Goal: Communication & Community: Answer question/provide support

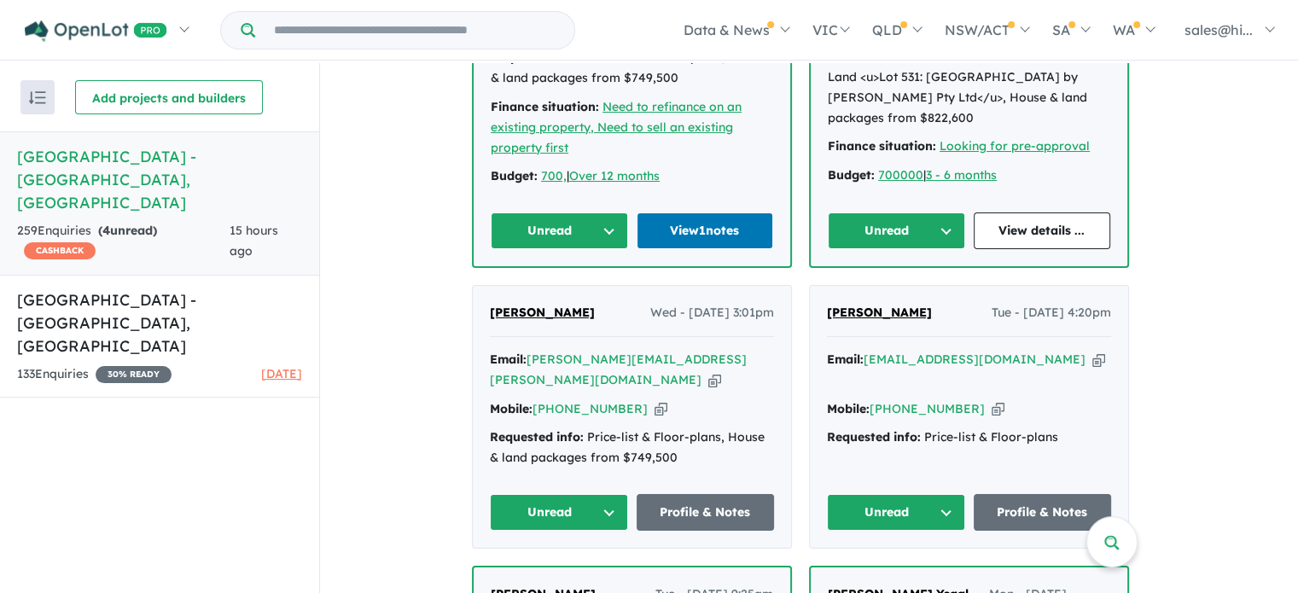
scroll to position [1024, 0]
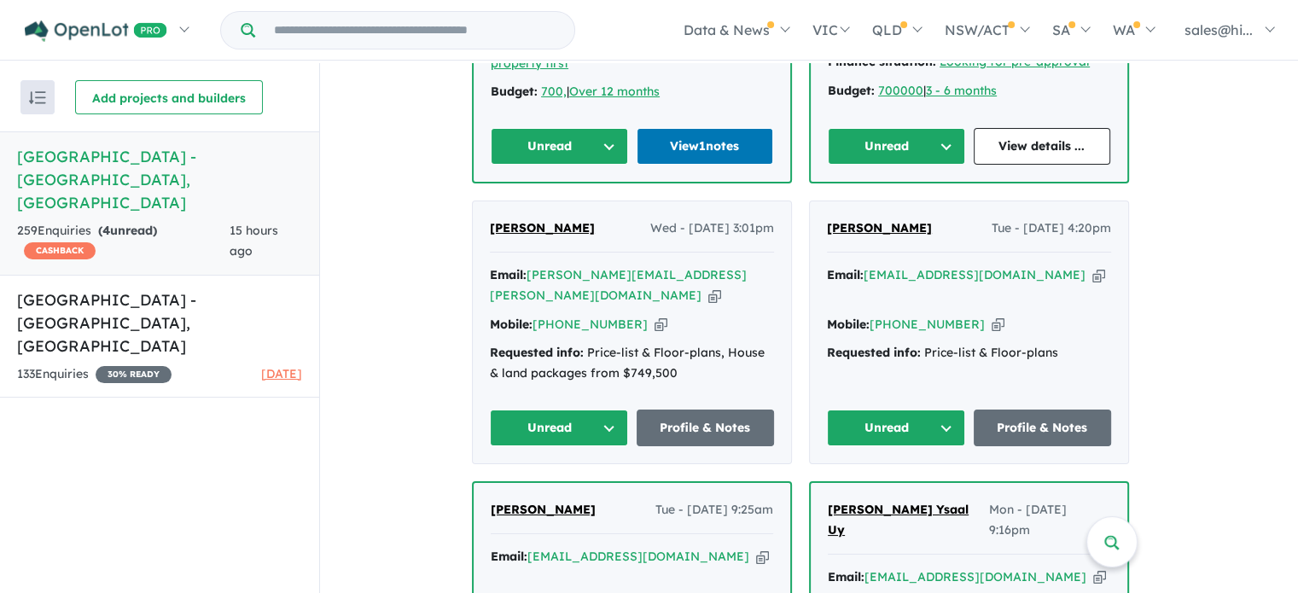
click at [960, 409] on button "Unread" at bounding box center [896, 427] width 138 height 37
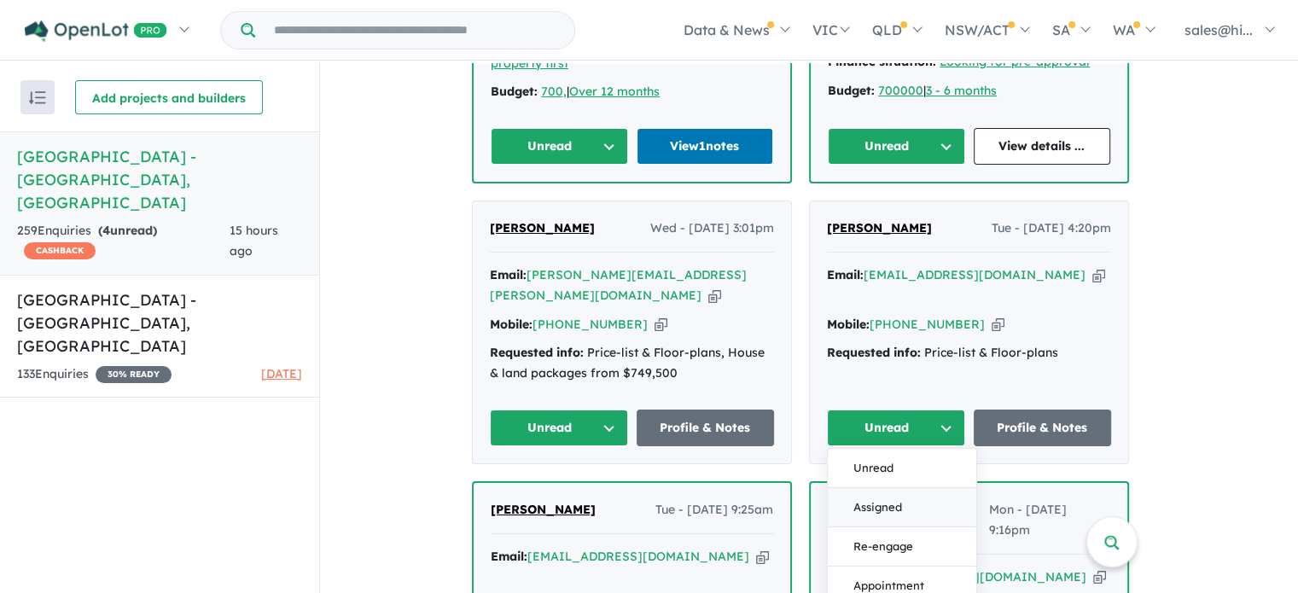
click at [921, 488] on button "Assigned" at bounding box center [902, 507] width 148 height 39
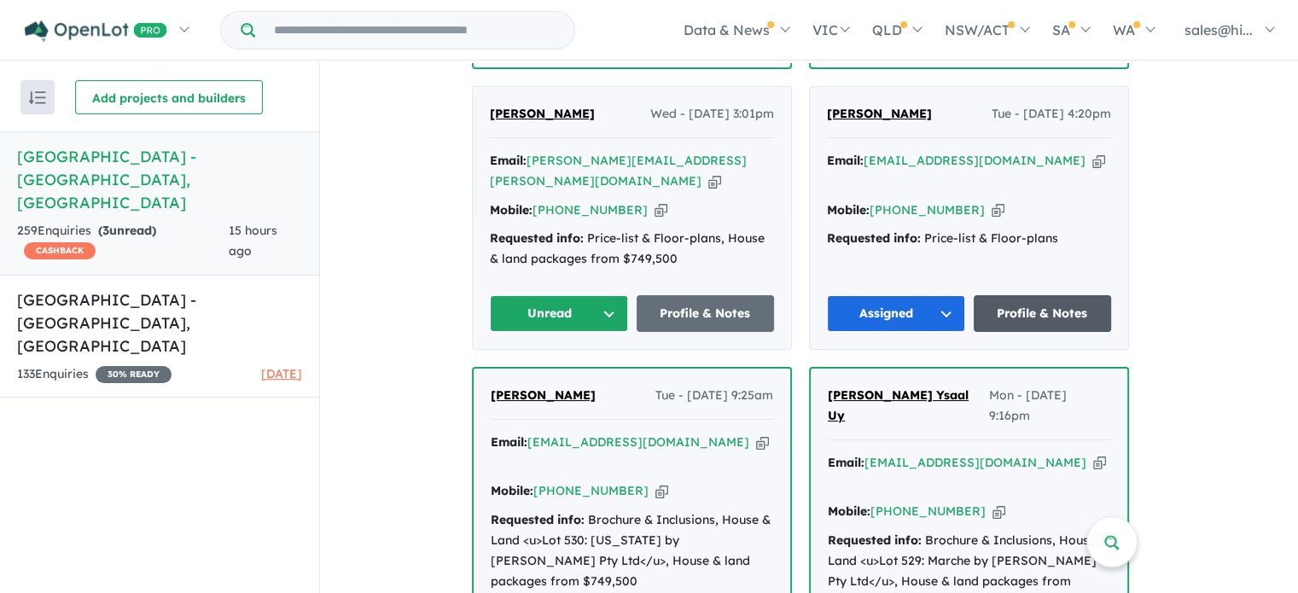
scroll to position [1109, 0]
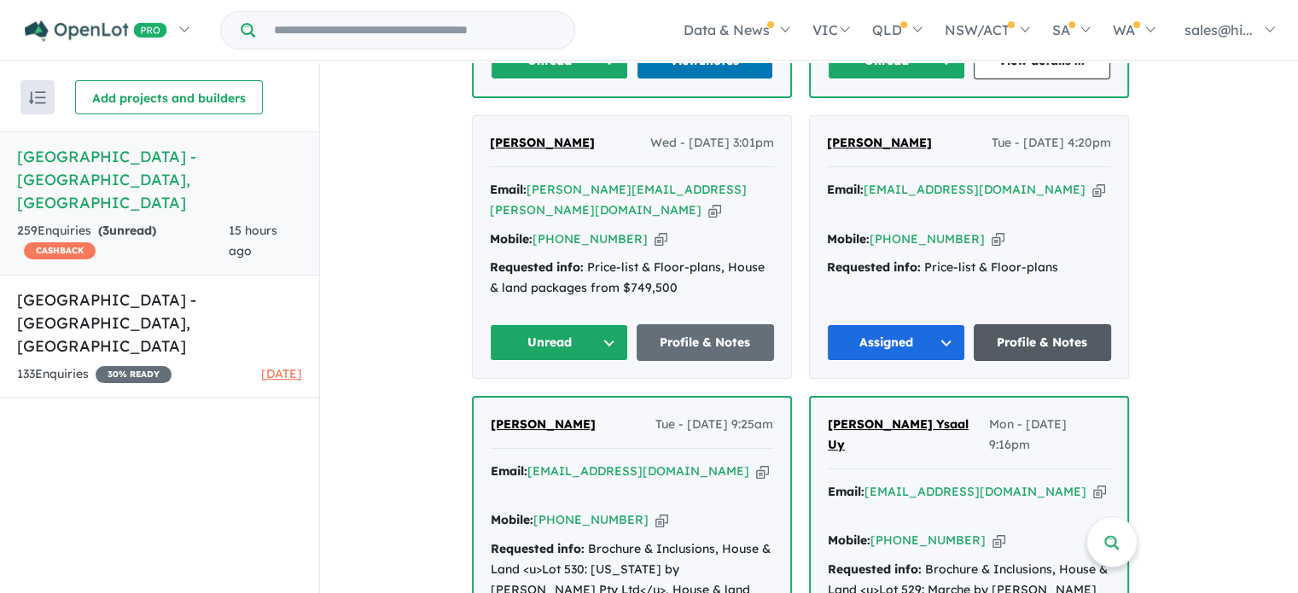
click at [1042, 324] on link "Profile & Notes" at bounding box center [1042, 342] width 138 height 37
click at [615, 324] on button "Unread" at bounding box center [559, 342] width 138 height 37
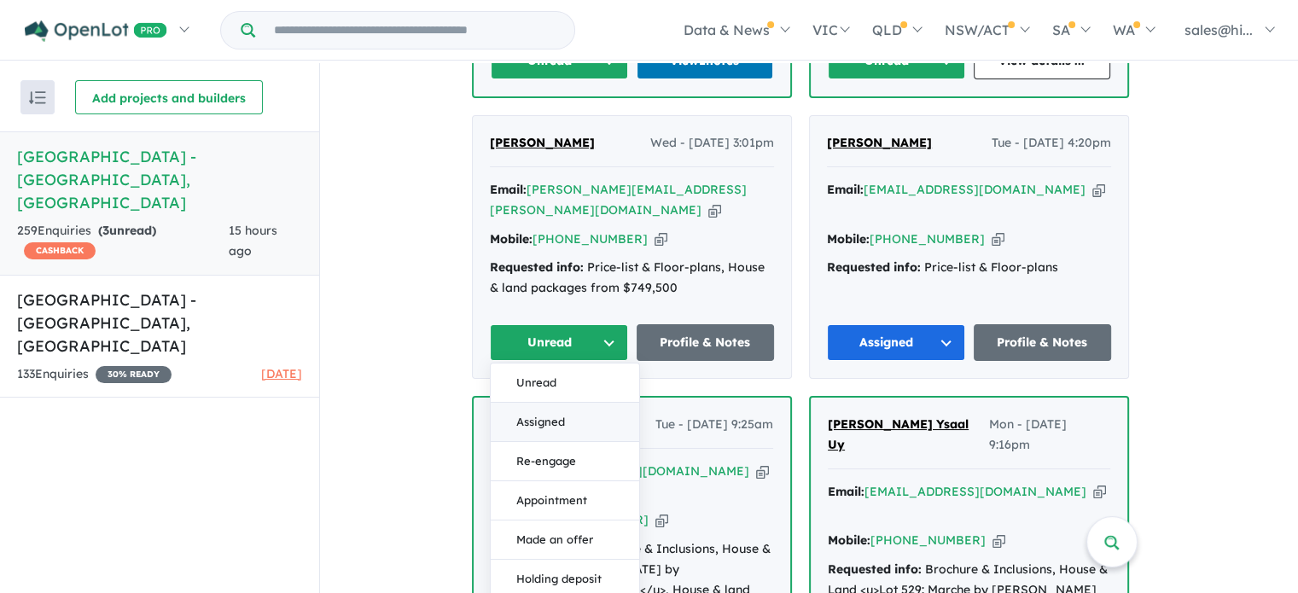
click at [592, 403] on button "Assigned" at bounding box center [565, 422] width 148 height 39
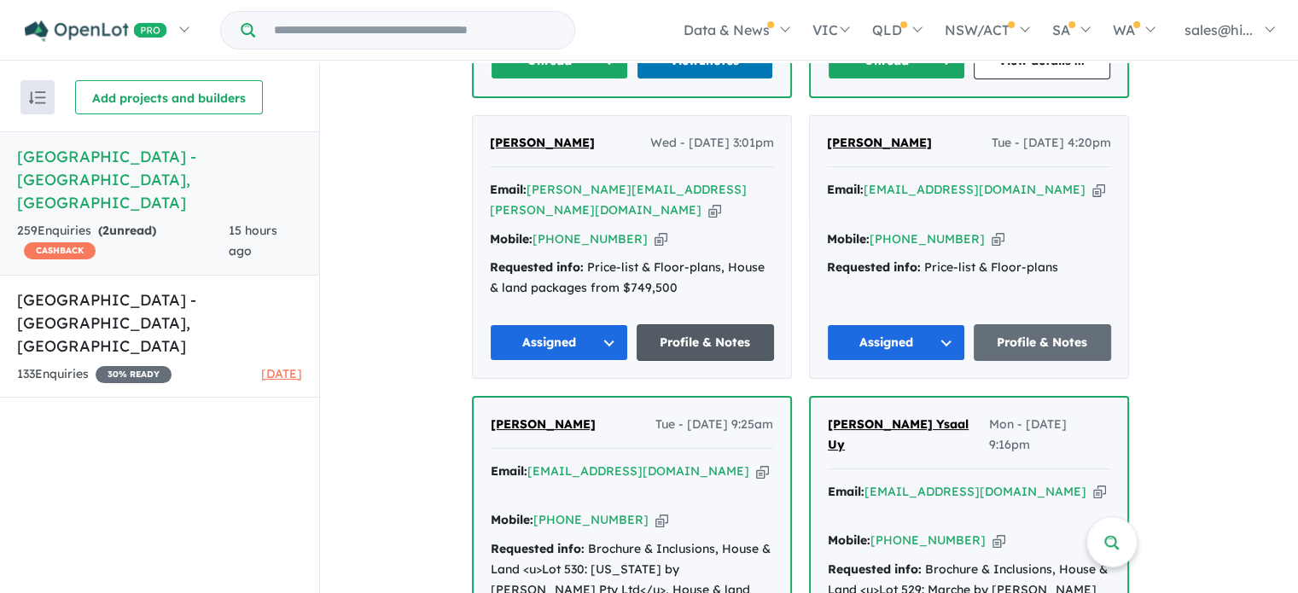
click at [706, 324] on link "Profile & Notes" at bounding box center [705, 342] width 138 height 37
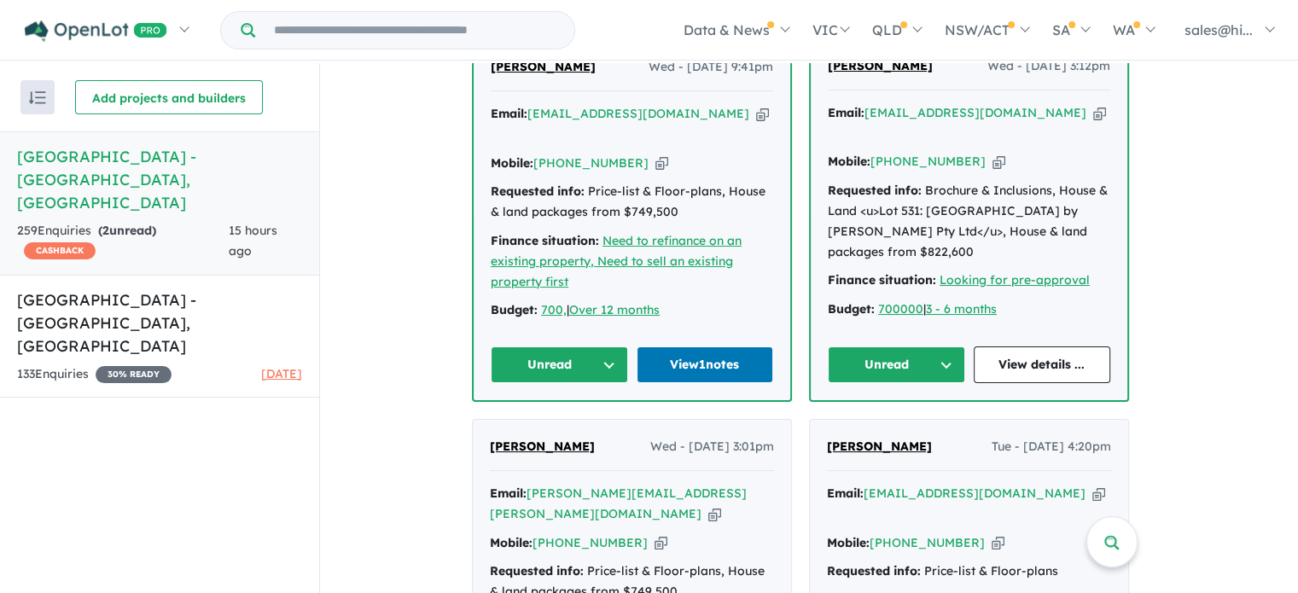
scroll to position [768, 0]
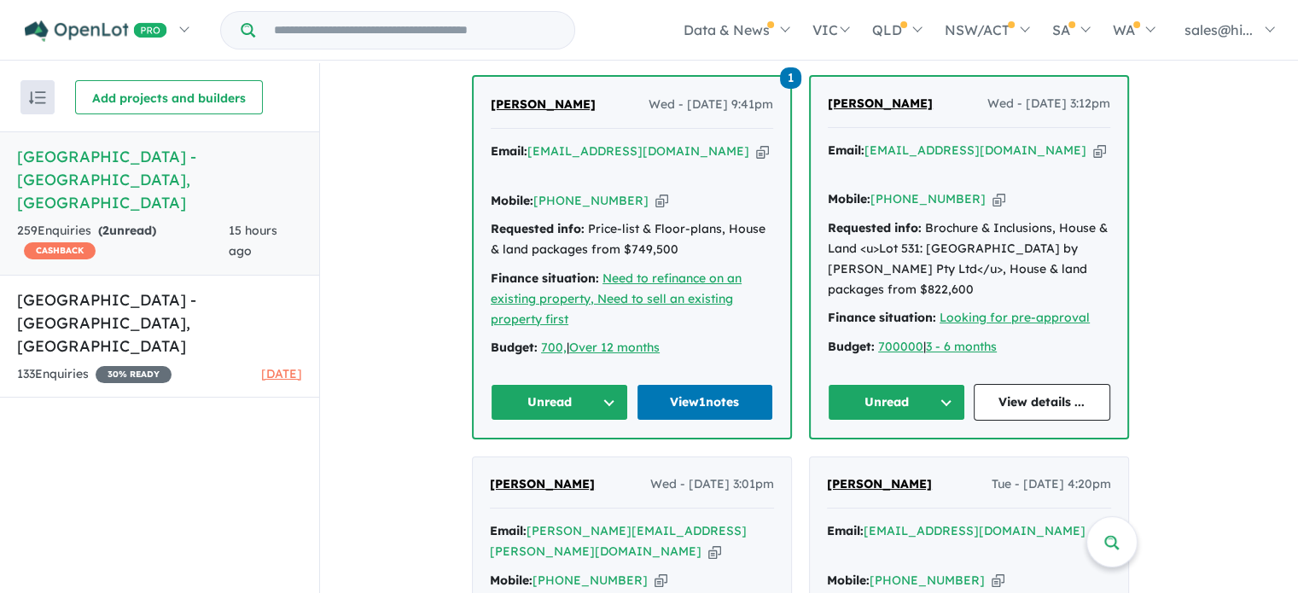
click at [958, 393] on button "Unread" at bounding box center [896, 402] width 137 height 37
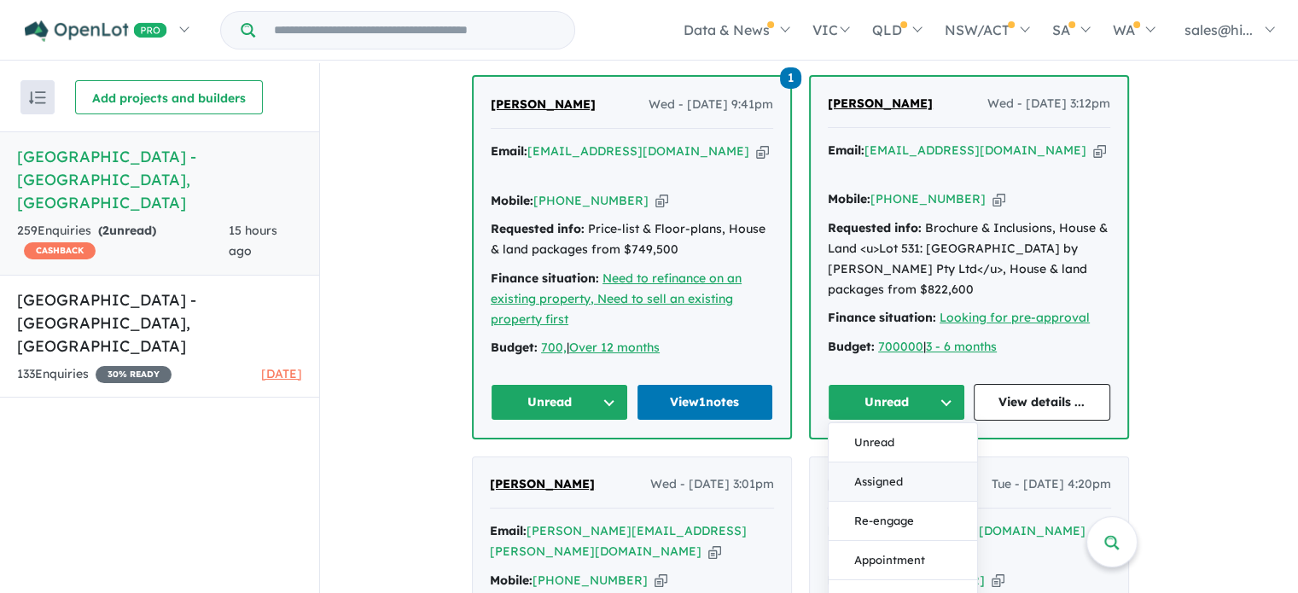
click at [914, 465] on button "Assigned" at bounding box center [902, 481] width 148 height 39
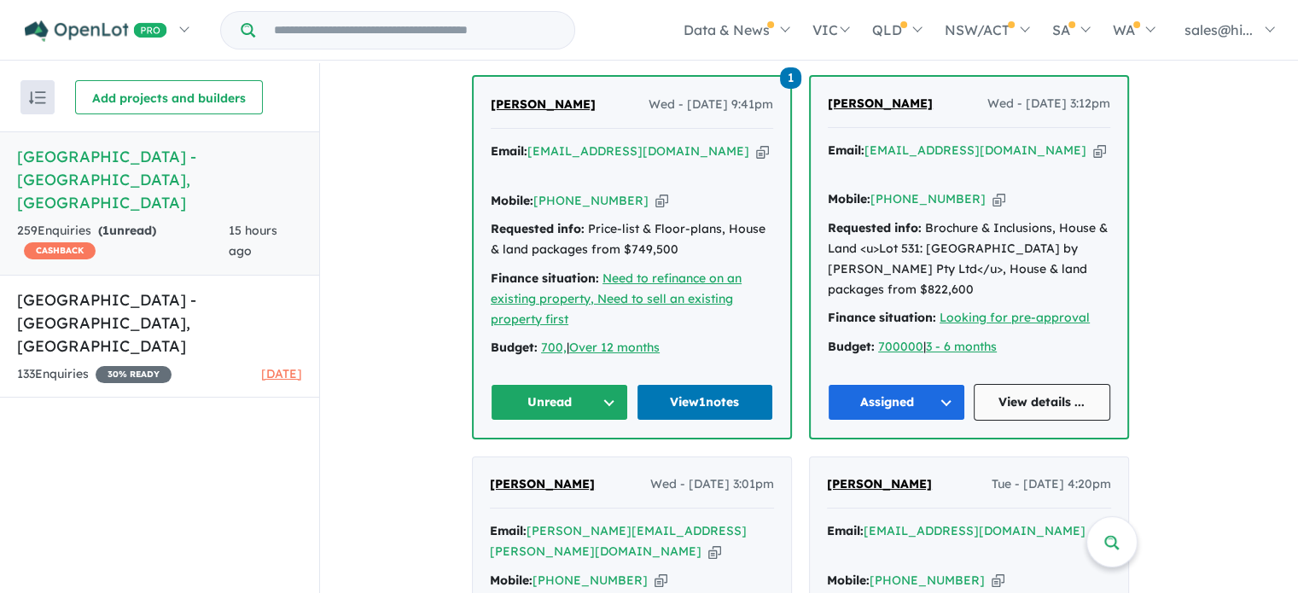
click at [1055, 402] on link "View details ..." at bounding box center [1041, 402] width 137 height 37
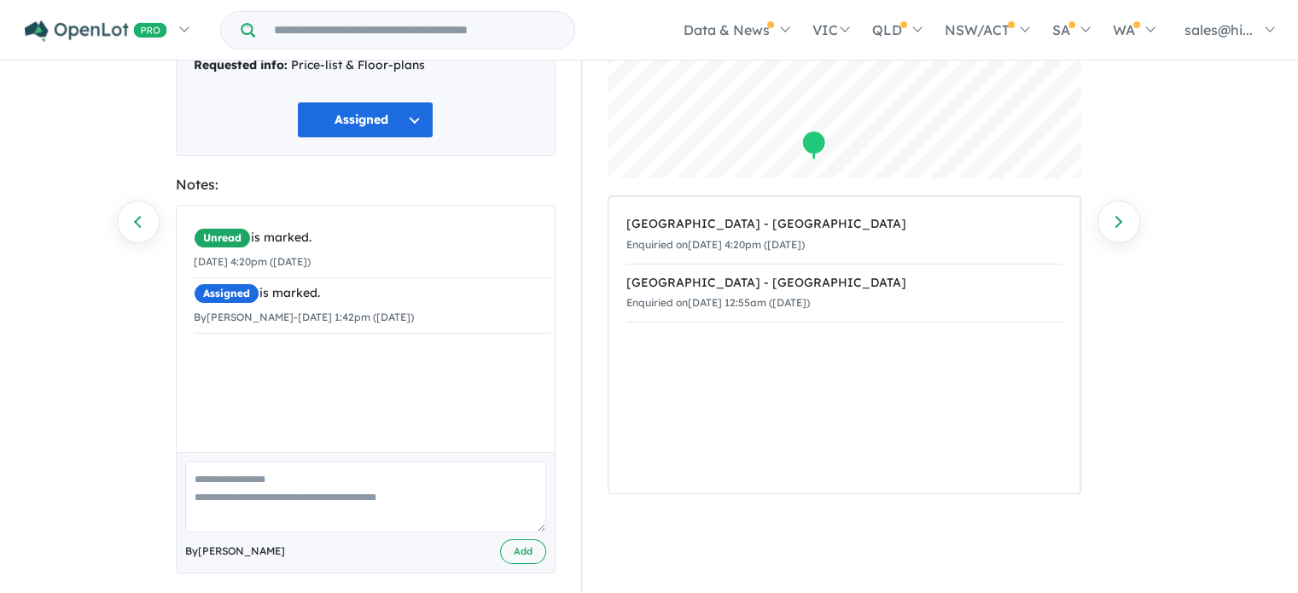
scroll to position [198, 0]
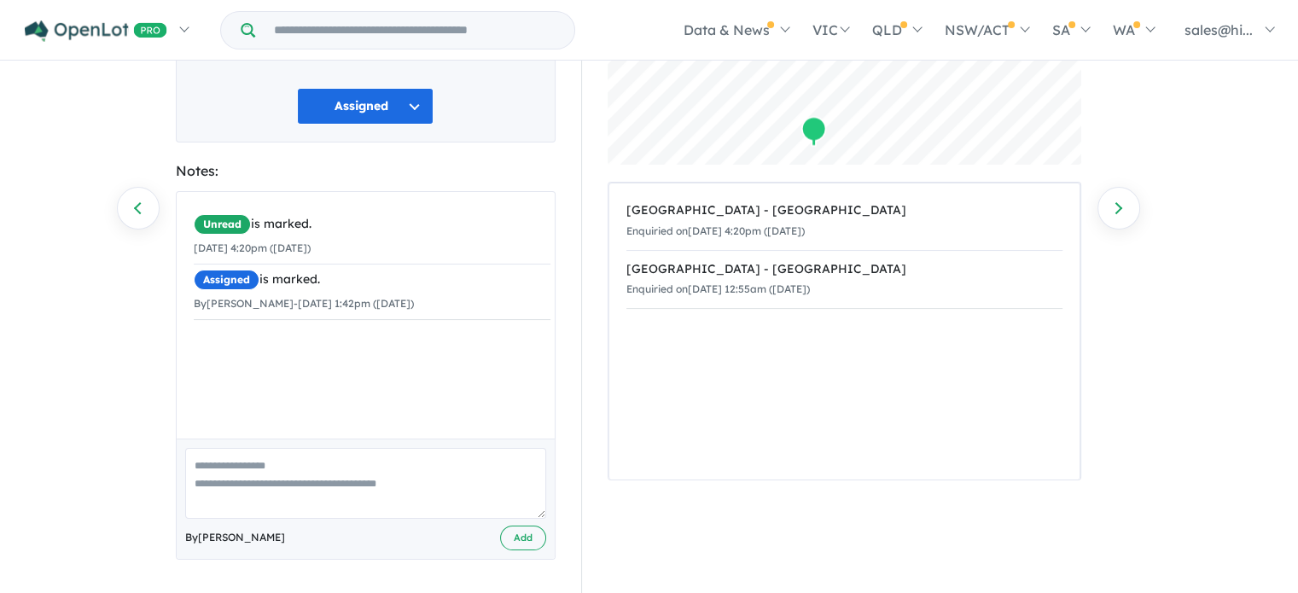
click at [379, 468] on textarea at bounding box center [365, 483] width 361 height 71
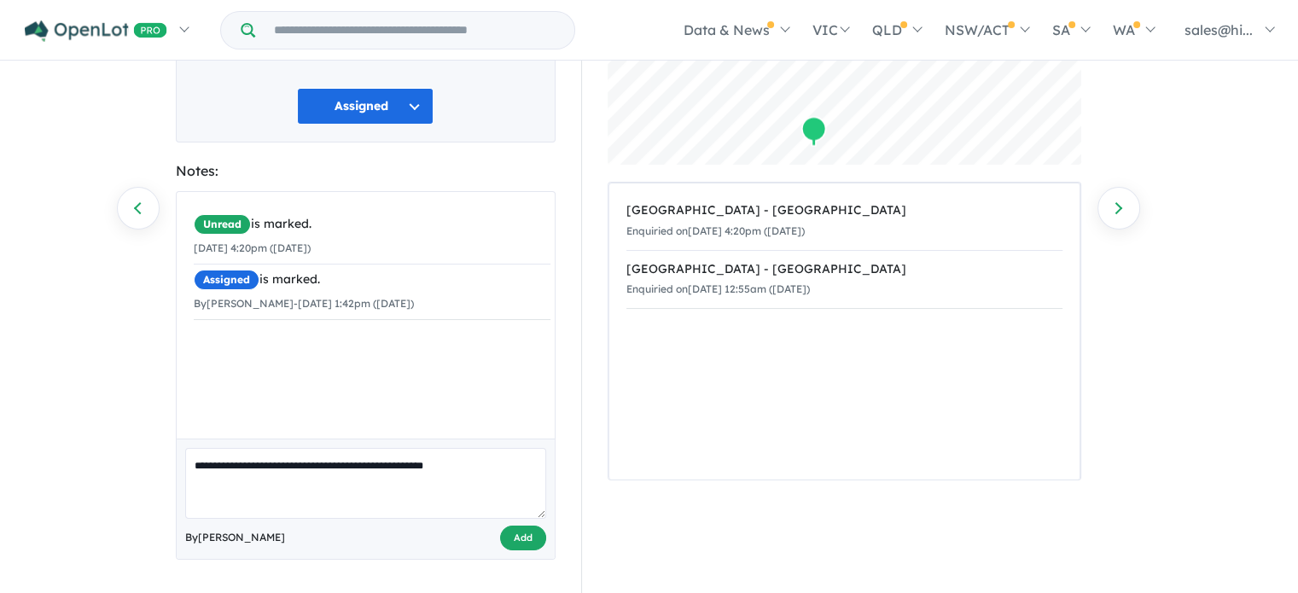
type textarea "**********"
click at [515, 531] on button "Add" at bounding box center [523, 538] width 46 height 25
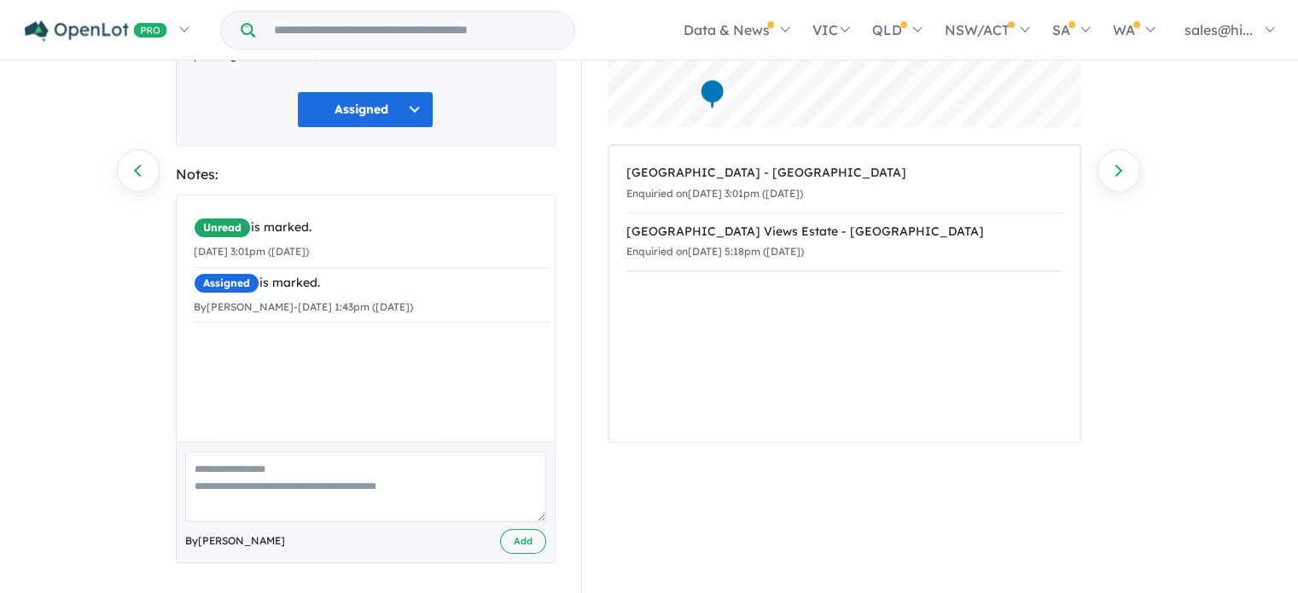
scroll to position [218, 0]
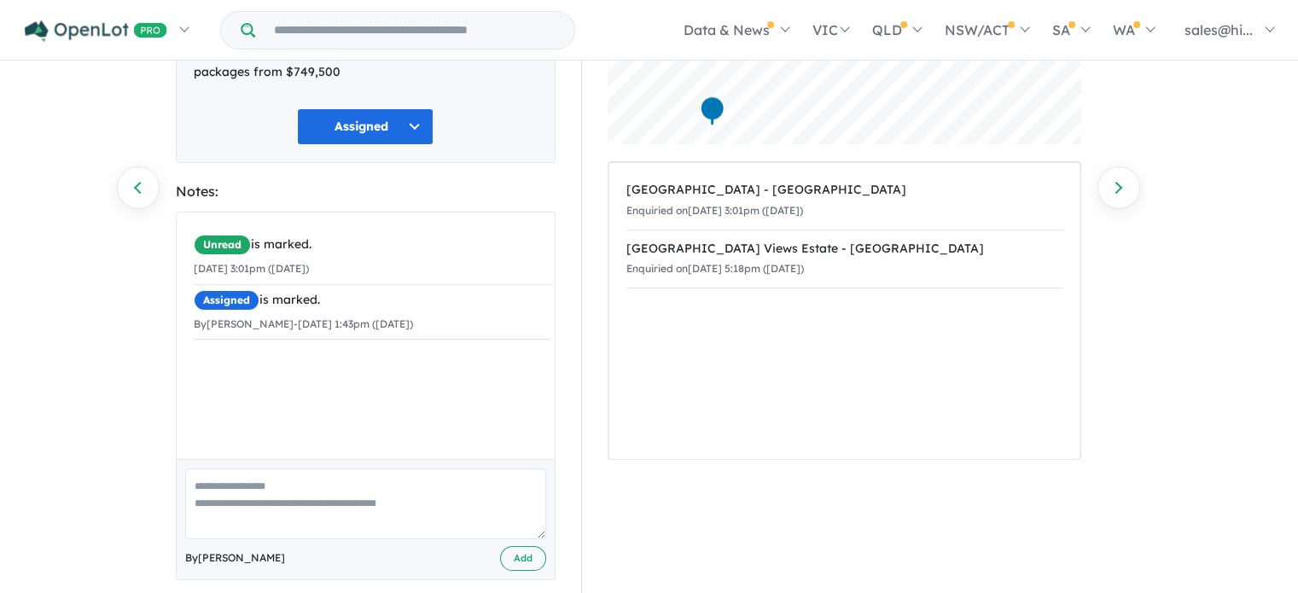
click at [390, 468] on textarea at bounding box center [365, 503] width 361 height 71
click at [241, 468] on textarea "**********" at bounding box center [365, 503] width 361 height 71
drag, startPoint x: 312, startPoint y: 462, endPoint x: 382, endPoint y: 464, distance: 70.0
click at [316, 468] on textarea "**********" at bounding box center [365, 503] width 361 height 71
type textarea "**********"
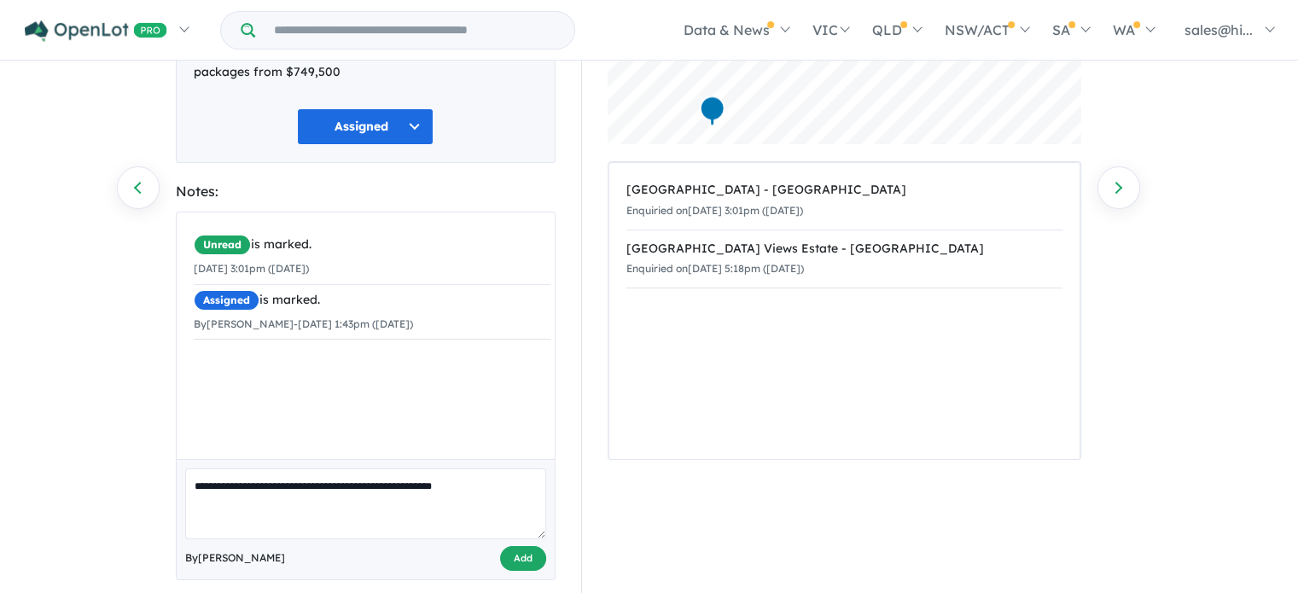
click at [518, 546] on button "Add" at bounding box center [523, 558] width 46 height 25
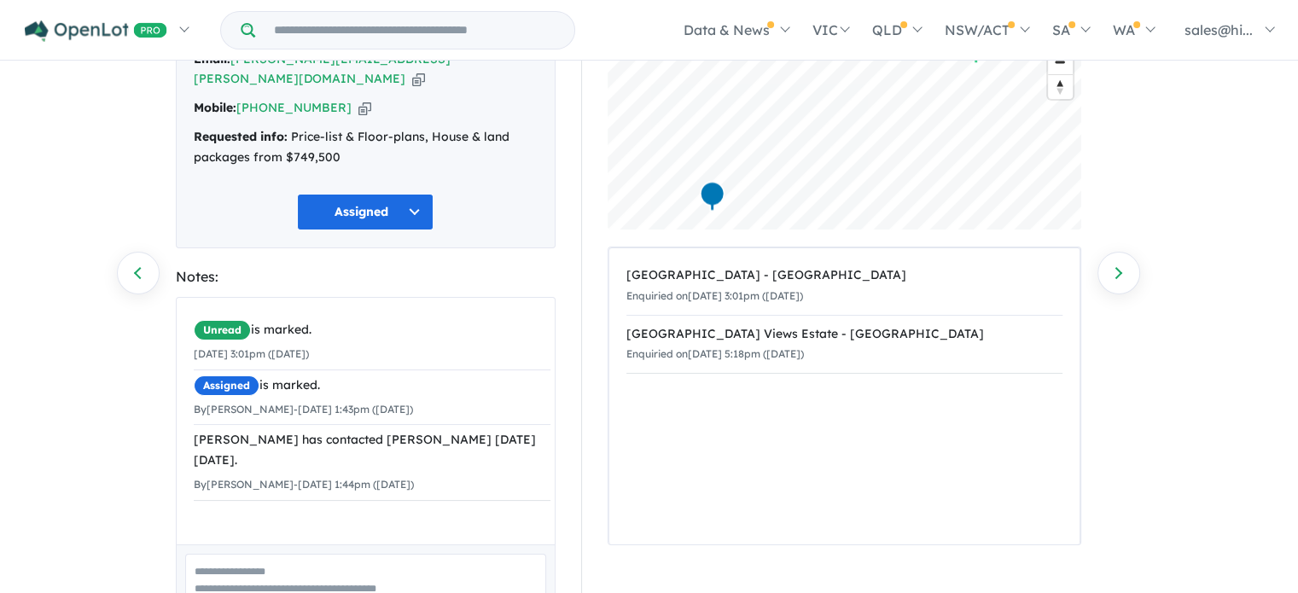
scroll to position [48, 0]
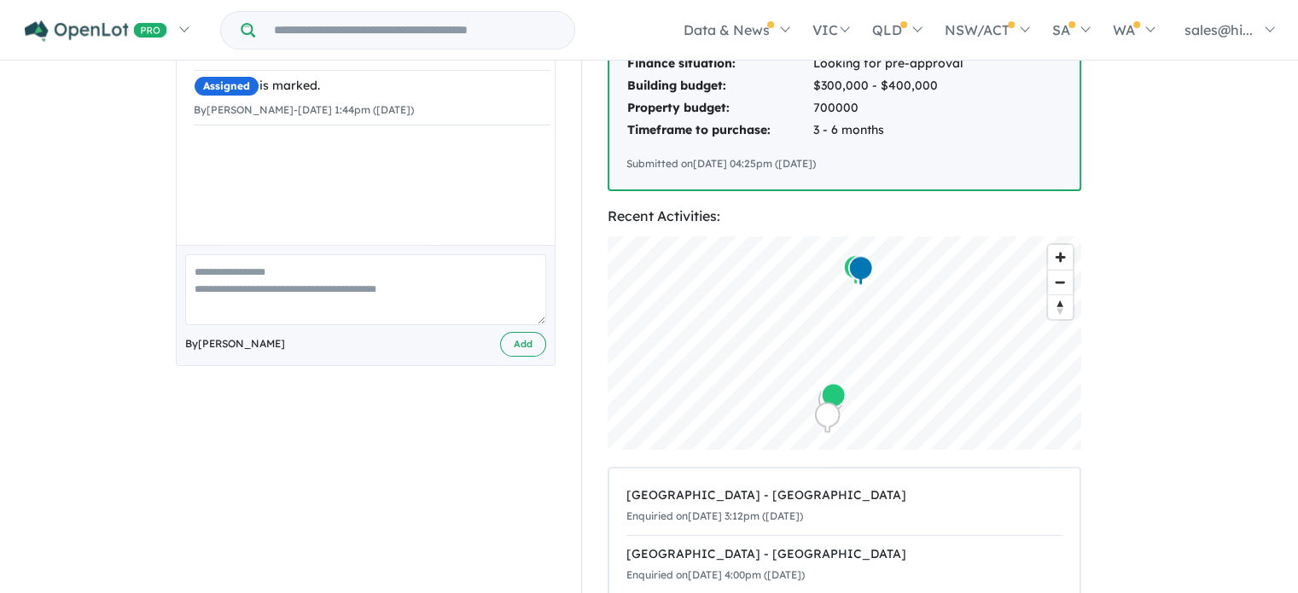
scroll to position [512, 0]
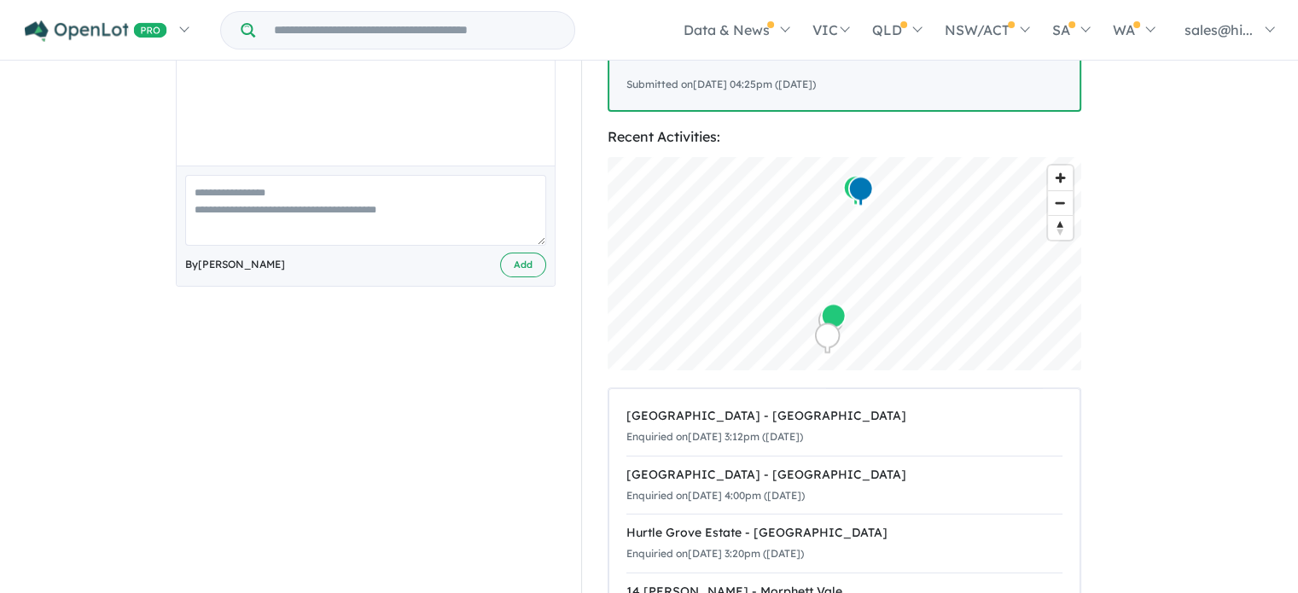
click at [318, 213] on textarea at bounding box center [365, 210] width 361 height 71
type textarea "*"
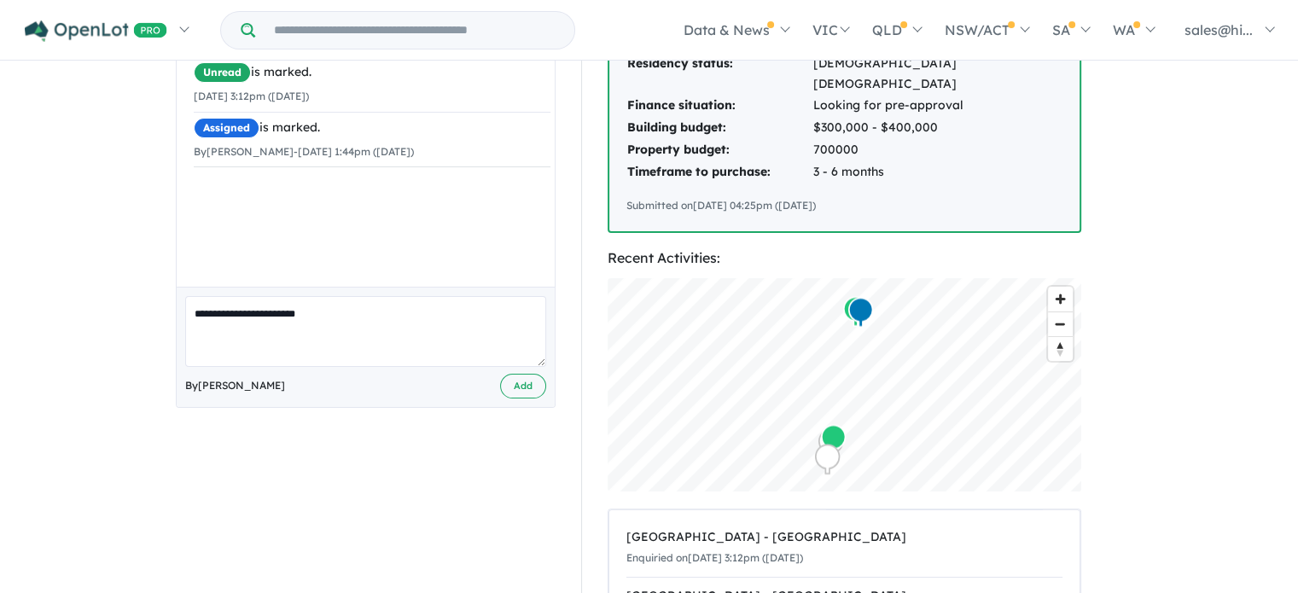
scroll to position [427, 0]
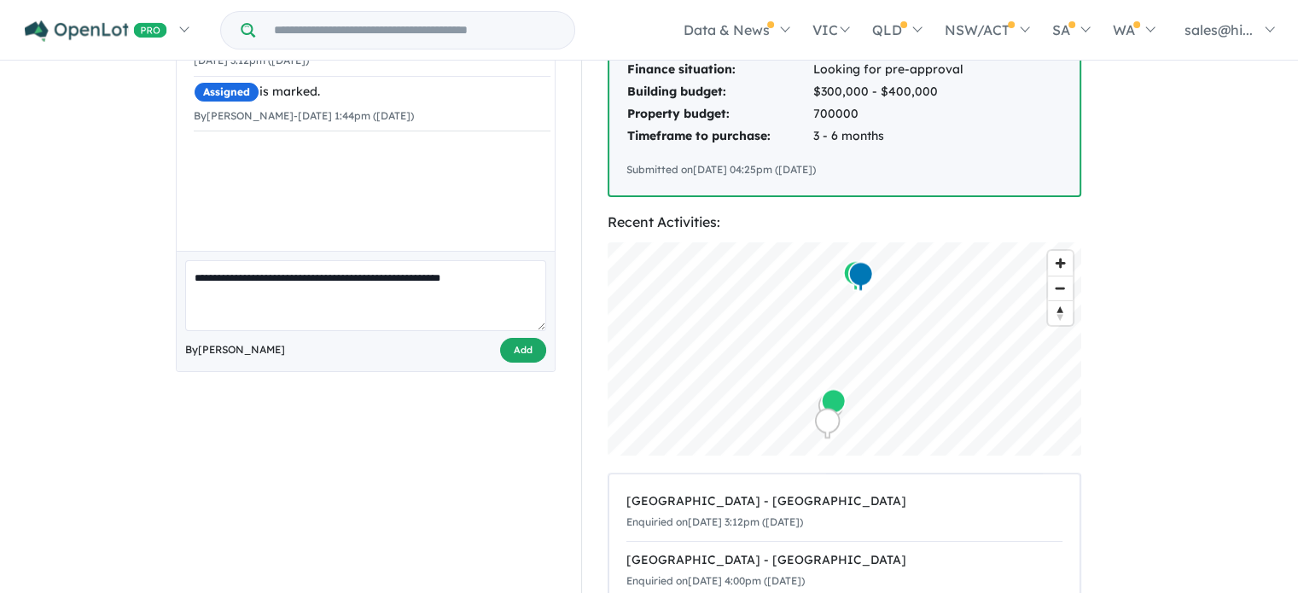
type textarea "**********"
click at [529, 352] on button "Add" at bounding box center [523, 350] width 46 height 25
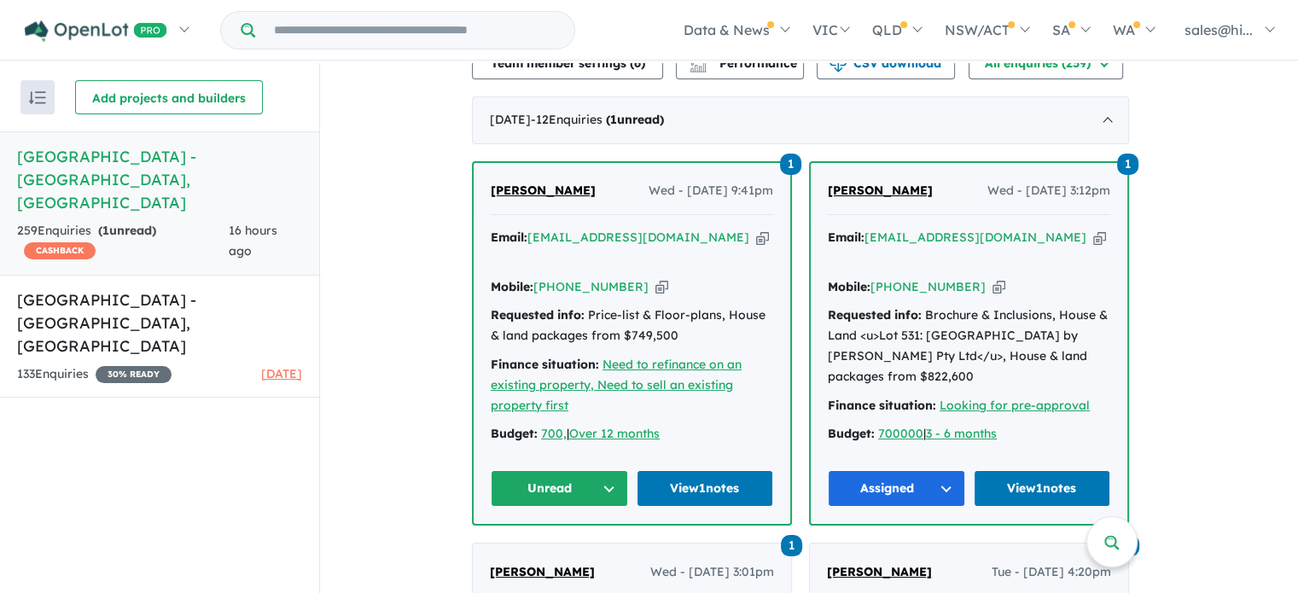
scroll to position [682, 0]
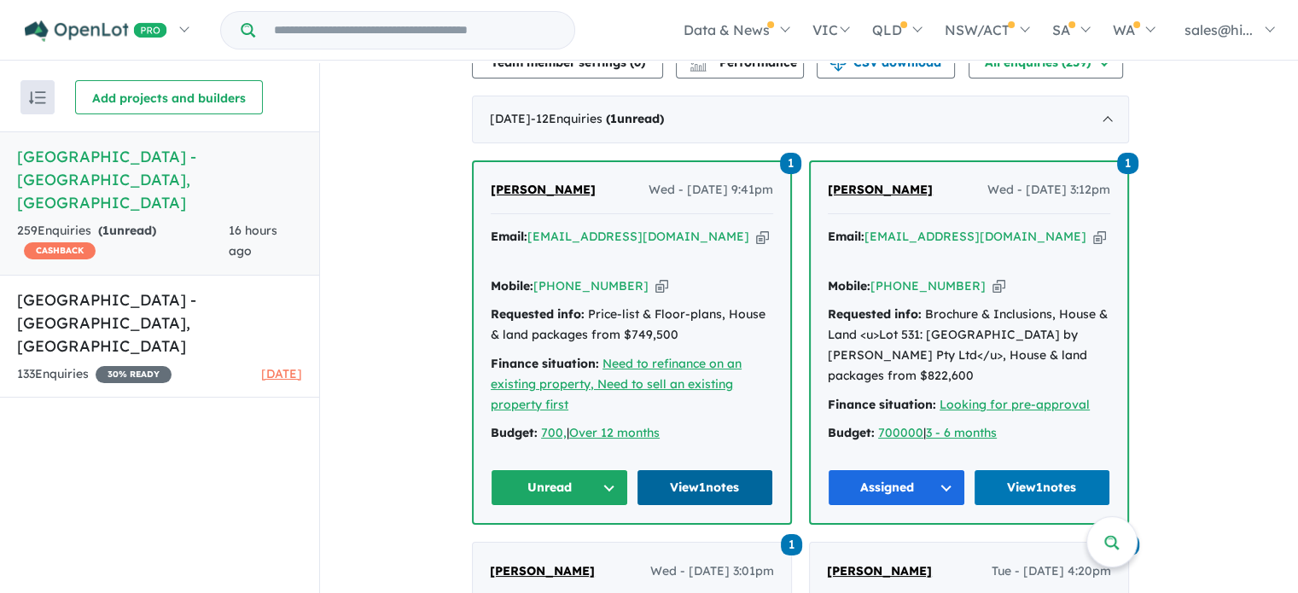
click at [709, 486] on link "View 1 notes" at bounding box center [704, 487] width 137 height 37
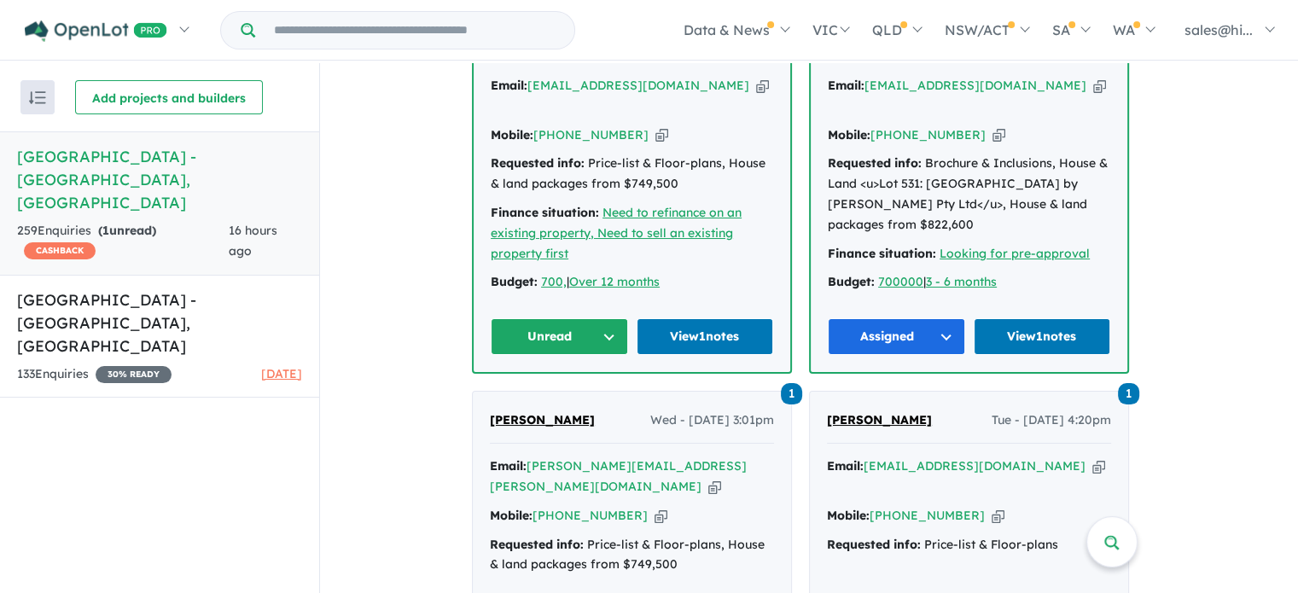
scroll to position [853, 0]
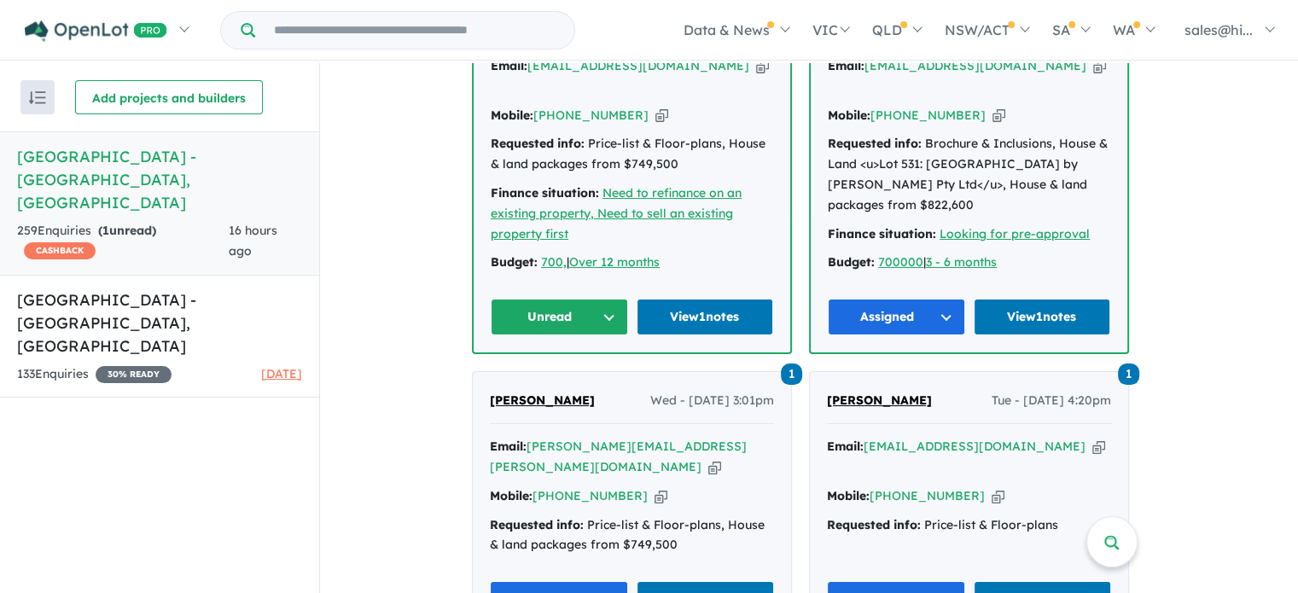
click at [613, 299] on button "Unread" at bounding box center [559, 317] width 137 height 37
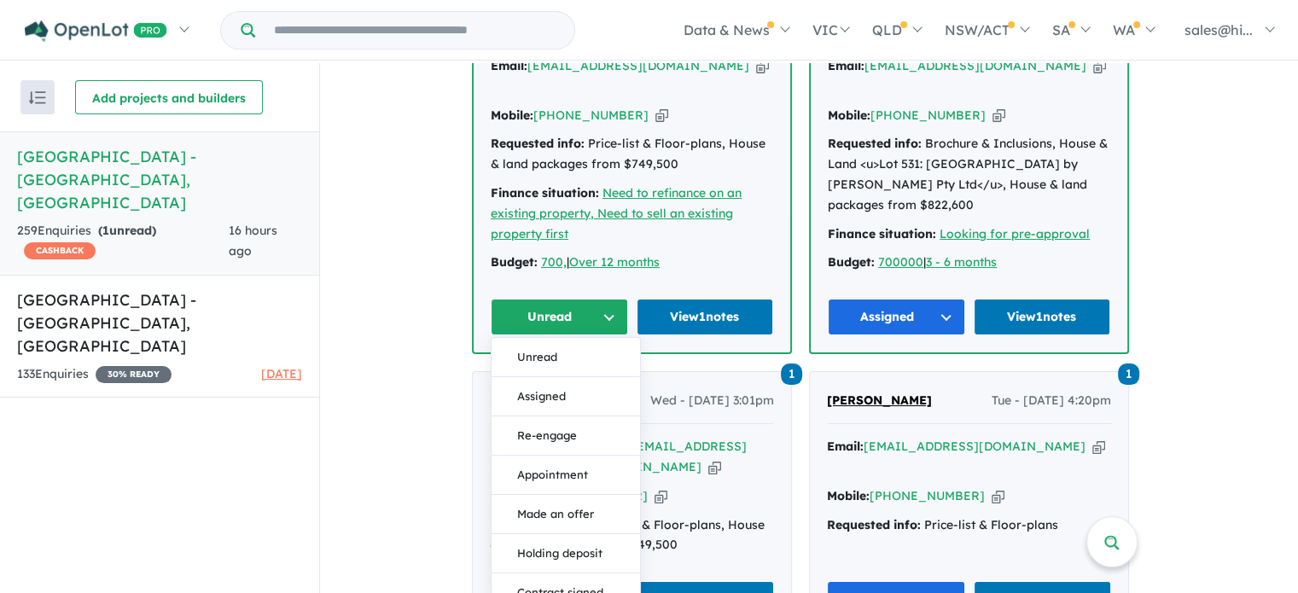
drag, startPoint x: 577, startPoint y: 388, endPoint x: 590, endPoint y: 369, distance: 23.4
click at [578, 388] on button "Assigned" at bounding box center [565, 396] width 148 height 39
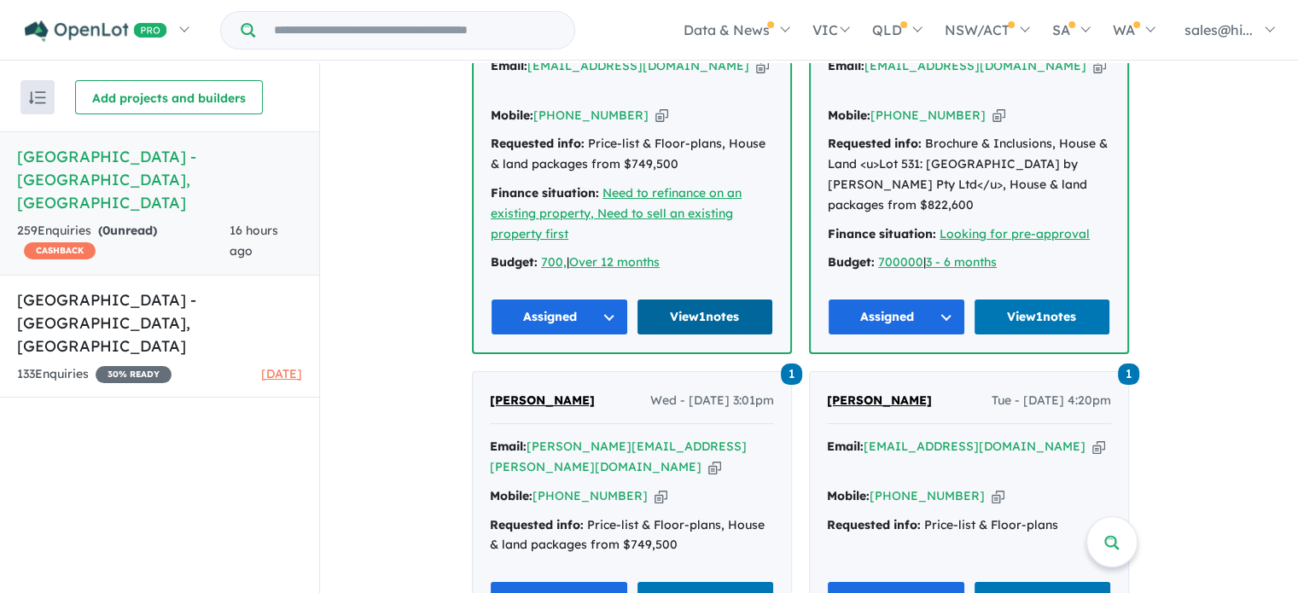
click at [723, 310] on link "View 1 notes" at bounding box center [704, 317] width 137 height 37
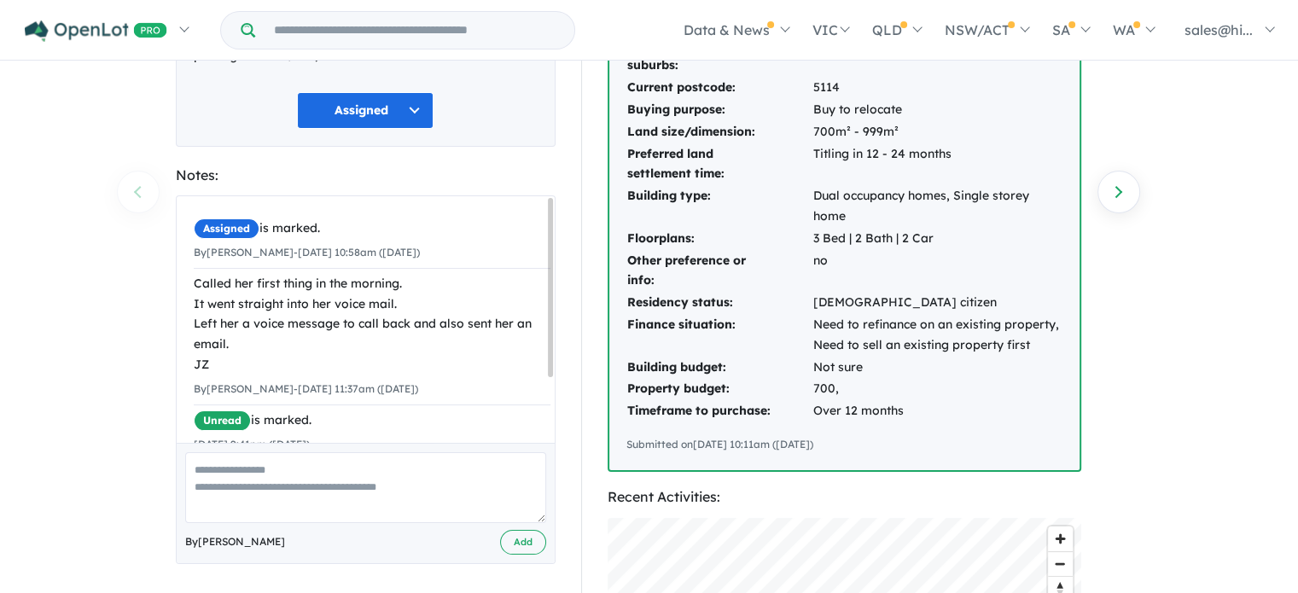
scroll to position [341, 0]
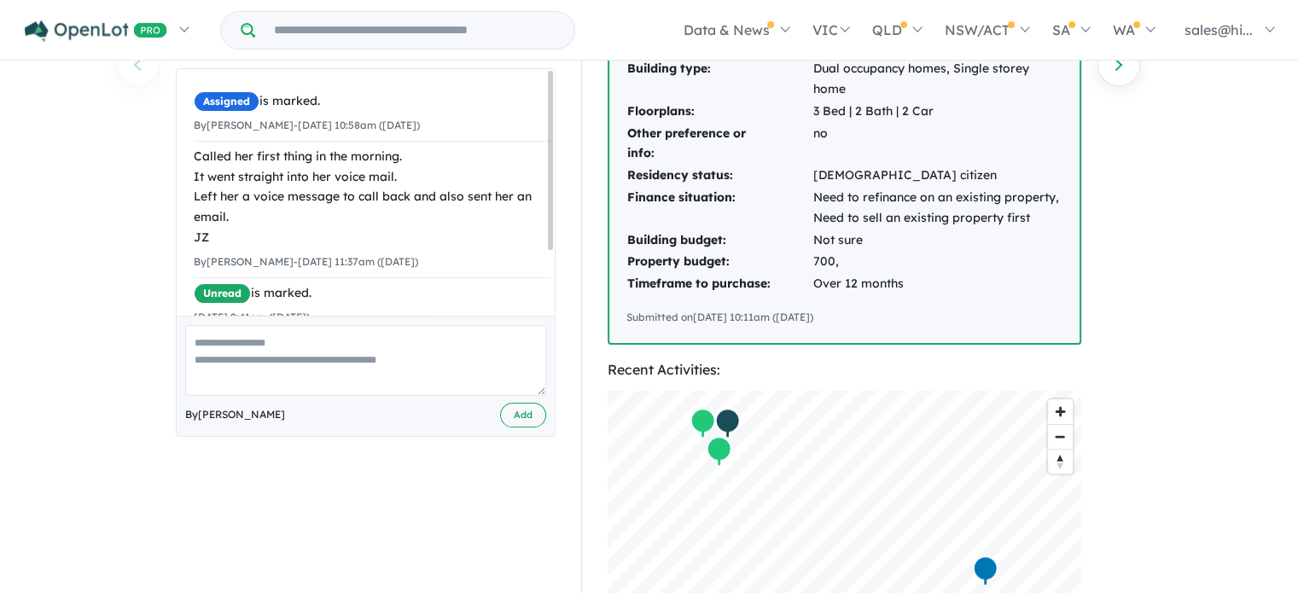
click at [432, 354] on textarea at bounding box center [365, 360] width 361 height 71
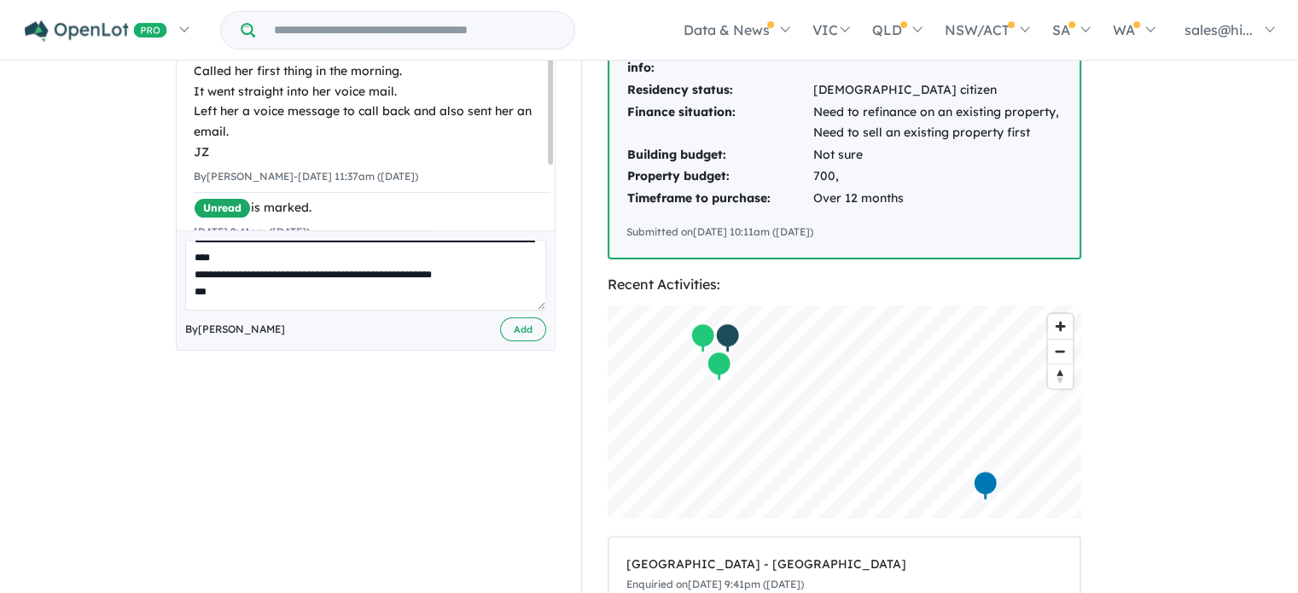
scroll to position [0, 0]
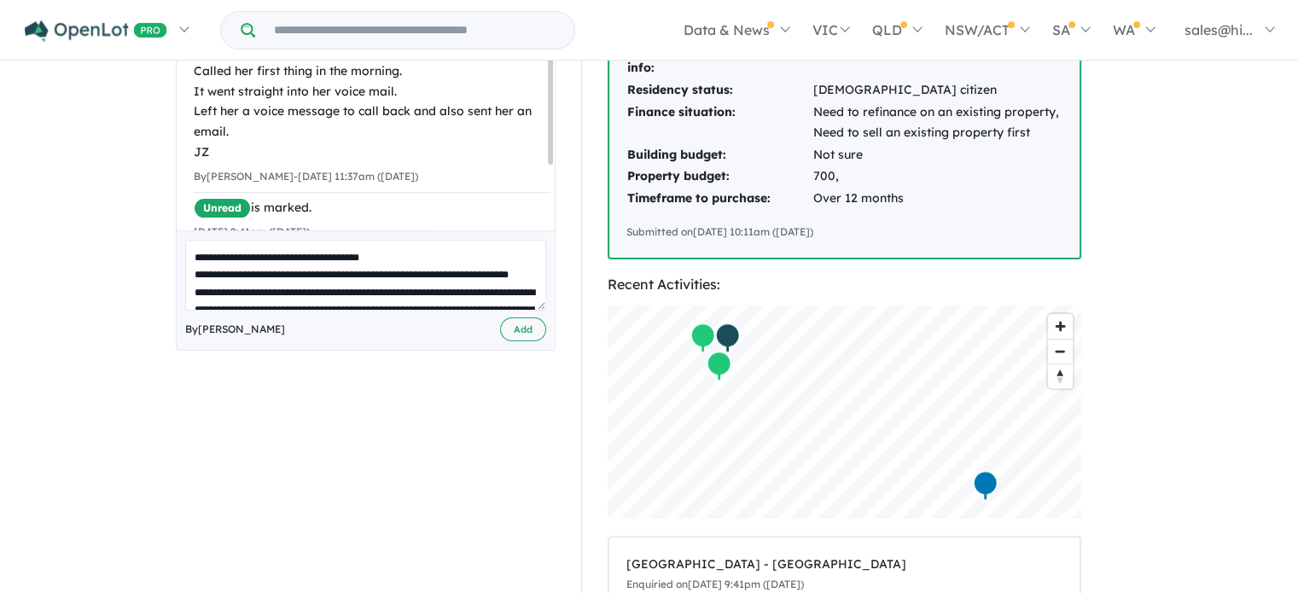
drag, startPoint x: 258, startPoint y: 301, endPoint x: 164, endPoint y: 229, distance: 118.1
click at [164, 229] on div "**********" at bounding box center [365, 275] width 405 height 1169
type textarea "**********"
click at [521, 330] on button "Add" at bounding box center [523, 329] width 46 height 25
